Goal: Task Accomplishment & Management: Use online tool/utility

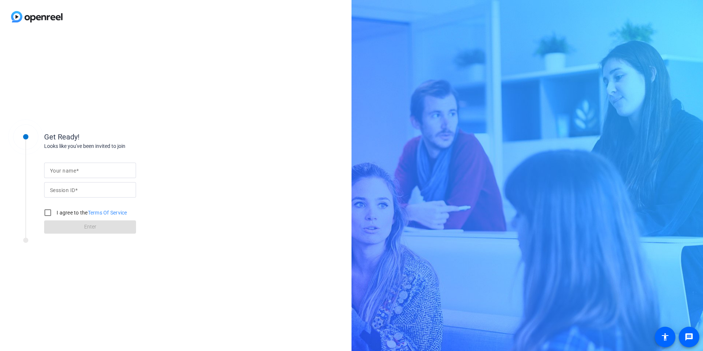
click at [61, 169] on mat-label "Your name" at bounding box center [63, 171] width 26 height 6
click at [61, 169] on input "Your name" at bounding box center [90, 170] width 80 height 9
type input "[PERSON_NAME]"
click at [86, 186] on input "Session ID" at bounding box center [90, 189] width 80 height 9
paste input "J2Wb"
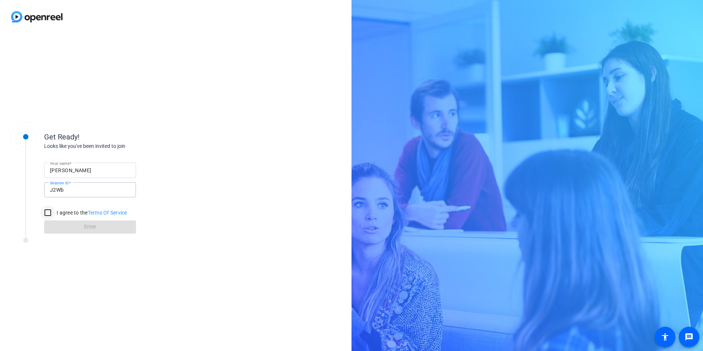
type input "J2Wb"
click at [49, 211] on input "I agree to the Terms Of Service" at bounding box center [47, 212] width 15 height 15
checkbox input "true"
click at [74, 226] on span at bounding box center [90, 227] width 92 height 18
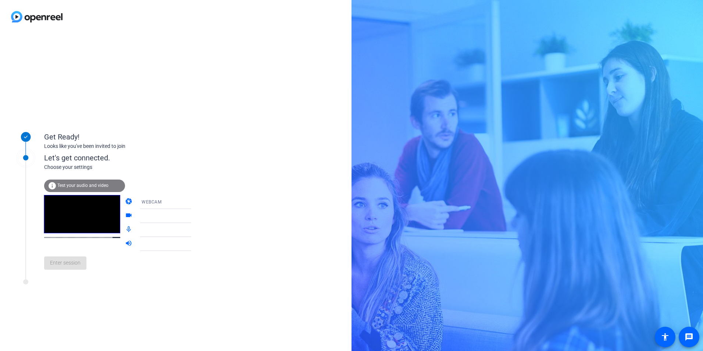
click at [156, 204] on div "WEBCAM" at bounding box center [169, 201] width 55 height 9
click at [137, 233] on span "DESKTOP" at bounding box center [141, 230] width 21 height 9
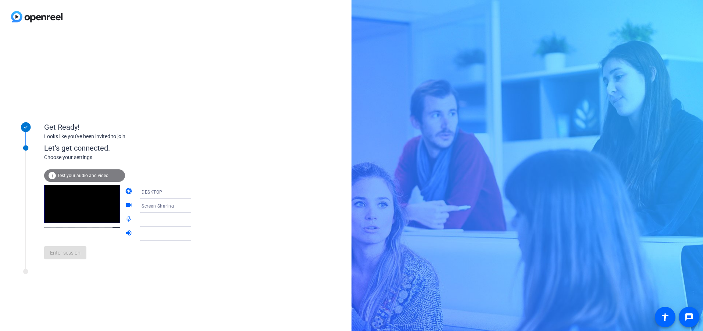
click at [149, 218] on div at bounding box center [169, 219] width 55 height 9
click at [194, 220] on icon at bounding box center [198, 219] width 9 height 9
click at [194, 208] on icon at bounding box center [198, 205] width 9 height 9
click at [57, 174] on div at bounding box center [351, 165] width 703 height 331
click at [53, 177] on mat-icon "info" at bounding box center [52, 175] width 9 height 9
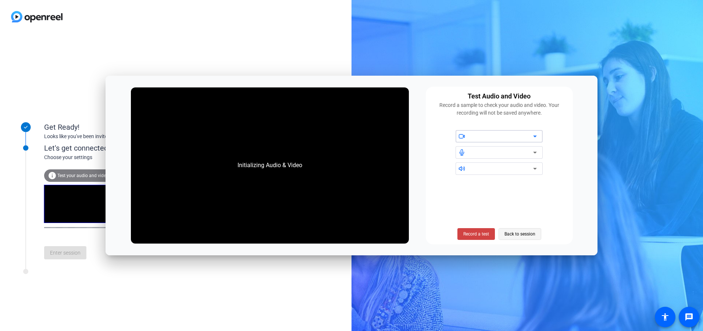
click at [519, 231] on span "Back to session" at bounding box center [519, 234] width 31 height 14
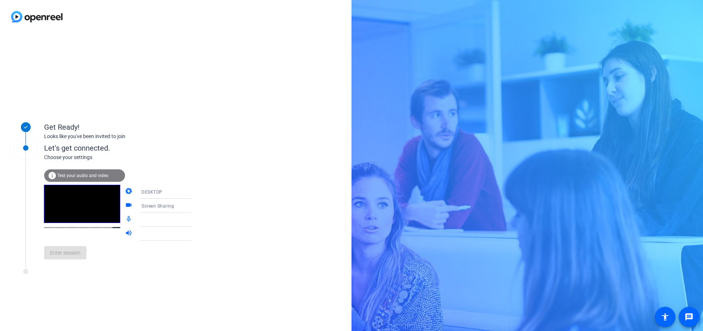
click at [71, 256] on div "Enter session" at bounding box center [125, 253] width 162 height 24
click at [142, 238] on div at bounding box center [169, 233] width 55 height 9
click at [149, 223] on div at bounding box center [169, 219] width 55 height 9
click at [194, 234] on icon at bounding box center [198, 233] width 9 height 9
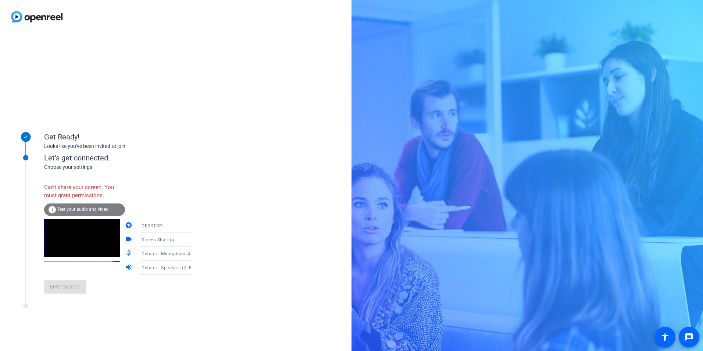
click at [93, 210] on span "Test your audio and video" at bounding box center [82, 209] width 51 height 5
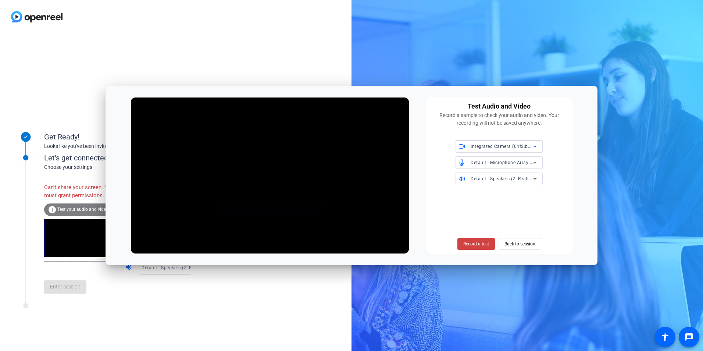
click at [335, 75] on div "Get Ready! Looks like you've been invited to join Let's get connected. Choose y…" at bounding box center [175, 191] width 351 height 317
click at [528, 248] on span "Back to session" at bounding box center [519, 244] width 31 height 14
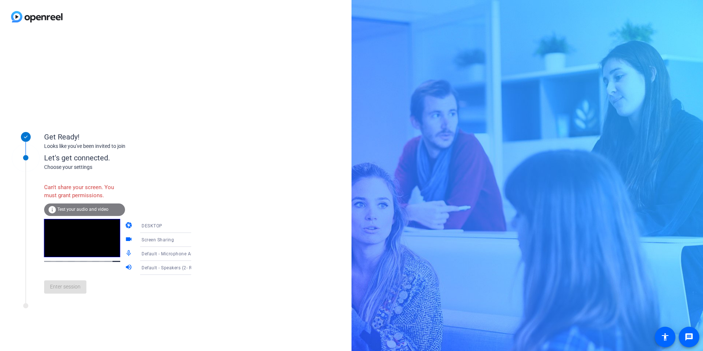
click at [60, 299] on div "Enter session" at bounding box center [125, 287] width 162 height 24
click at [66, 299] on div "Enter session" at bounding box center [125, 287] width 162 height 24
click at [68, 299] on div "Enter session" at bounding box center [125, 287] width 162 height 24
click at [253, 289] on div "Get Ready! Looks like you've been invited to join Let's get connected. Choose y…" at bounding box center [175, 191] width 351 height 317
click at [153, 229] on div "DESKTOP" at bounding box center [169, 225] width 55 height 9
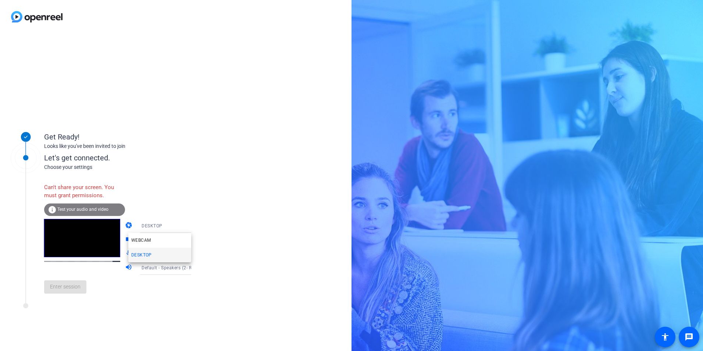
click at [156, 238] on mat-option "WEBCAM" at bounding box center [159, 240] width 63 height 15
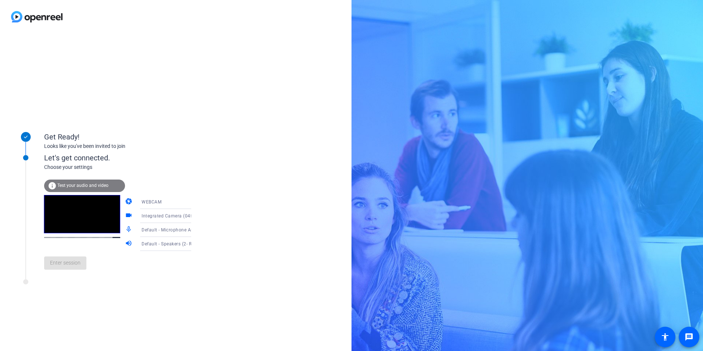
click at [140, 310] on div "Get Ready! Looks like you've been invited to join Let's get connected. Choose y…" at bounding box center [175, 191] width 351 height 317
click at [73, 263] on span "Enter session" at bounding box center [65, 263] width 31 height 8
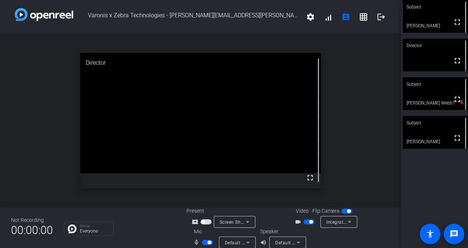
click at [204, 242] on span "button" at bounding box center [207, 242] width 11 height 5
click at [310, 223] on span "button" at bounding box center [311, 222] width 4 height 4
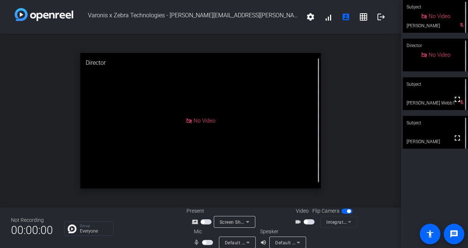
click at [205, 244] on span "button" at bounding box center [207, 242] width 11 height 5
click at [207, 242] on span "button" at bounding box center [209, 242] width 4 height 4
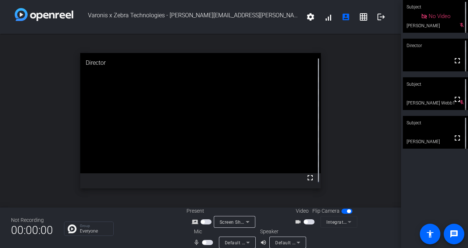
click at [203, 241] on span "button" at bounding box center [204, 242] width 4 height 4
click at [305, 223] on span "button" at bounding box center [308, 221] width 11 height 5
